Goal: Information Seeking & Learning: Check status

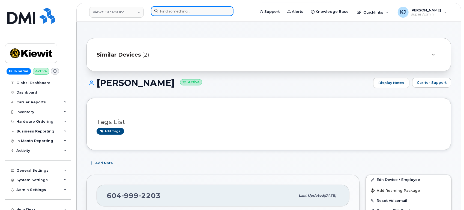
click at [206, 10] on input at bounding box center [192, 11] width 83 height 10
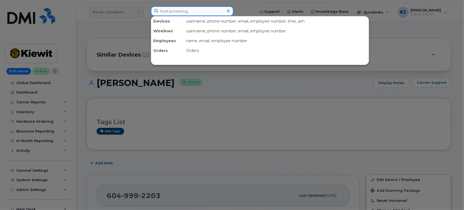
paste input "[PHONE_NUMBER]"
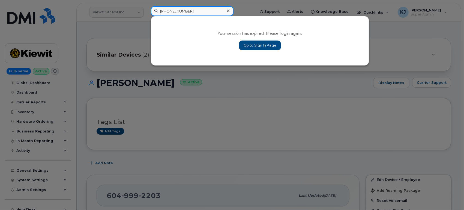
type input "604-999-2203"
click at [232, 89] on div at bounding box center [232, 105] width 464 height 210
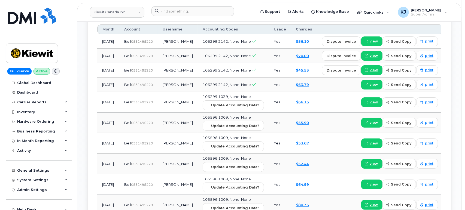
scroll to position [636, 0]
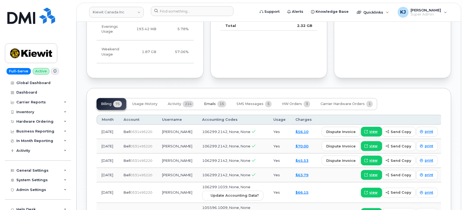
click at [228, 98] on button "Emails 15" at bounding box center [214, 104] width 31 height 12
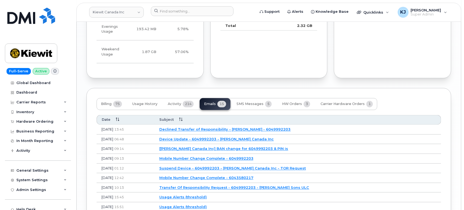
click at [227, 128] on link "Declined Transfer of Responsibility - [PERSON_NAME] - 6049992203" at bounding box center [224, 130] width 131 height 4
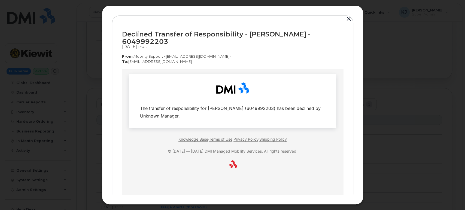
scroll to position [0, 0]
click at [348, 19] on button "button" at bounding box center [349, 19] width 8 height 8
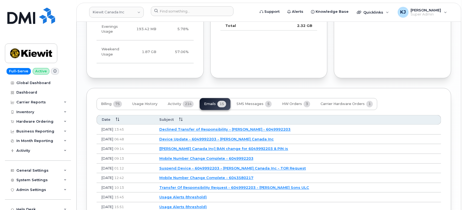
click at [207, 128] on link "Declined Transfer of Responsibility - [PERSON_NAME] - 6049992203" at bounding box center [224, 130] width 131 height 4
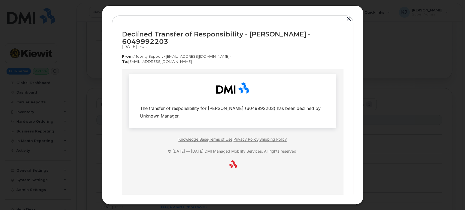
click at [346, 18] on button "button" at bounding box center [349, 19] width 8 height 8
